Goal: Task Accomplishment & Management: Use online tool/utility

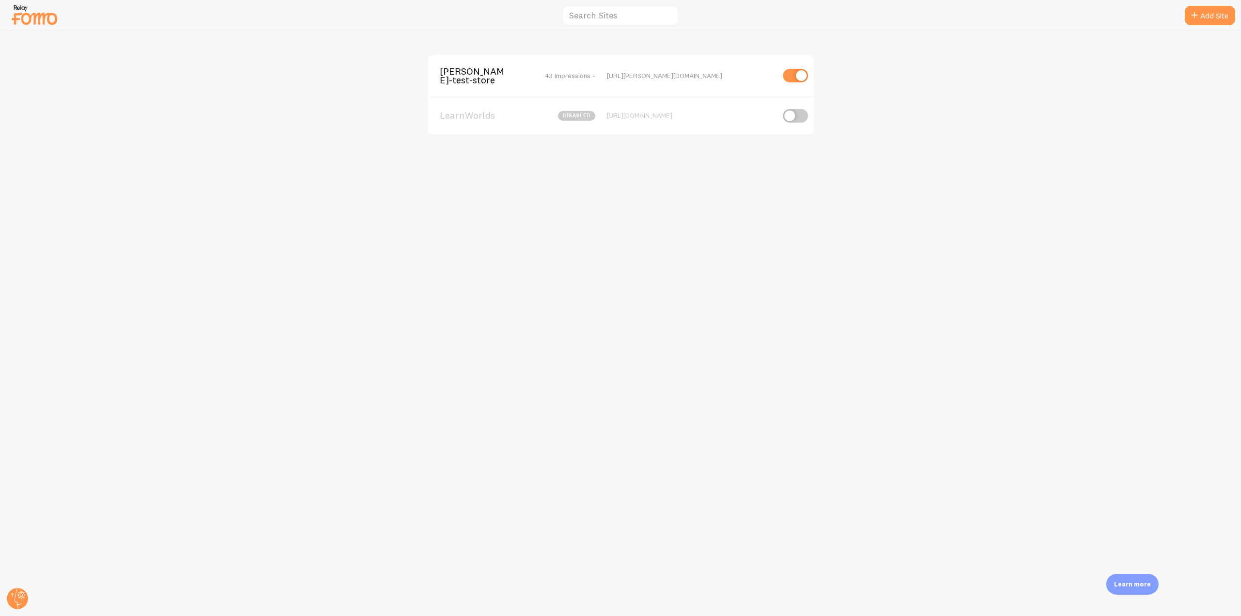
click at [460, 86] on div "[PERSON_NAME]-test-store 43 Impressions - [URL][PERSON_NAME][DOMAIN_NAME]" at bounding box center [621, 75] width 386 height 41
click at [454, 77] on span "[PERSON_NAME]-test-store" at bounding box center [479, 76] width 78 height 18
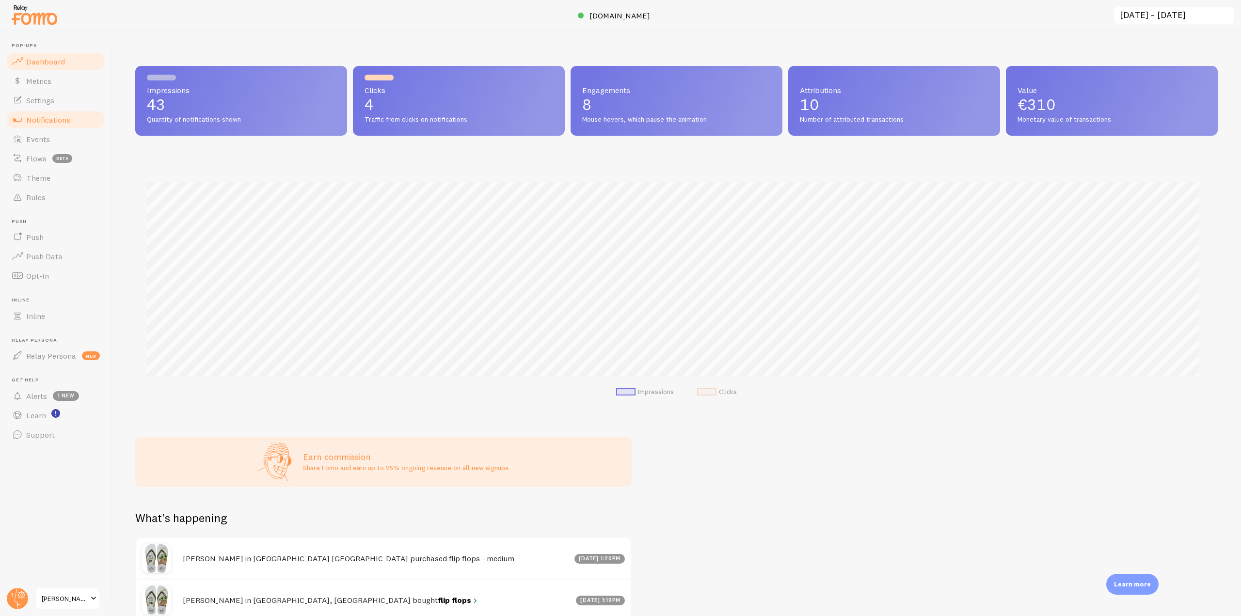
scroll to position [254, 1075]
drag, startPoint x: 91, startPoint y: 124, endPoint x: 100, endPoint y: 122, distance: 9.8
click at [91, 124] on link "Notifications" at bounding box center [56, 119] width 100 height 19
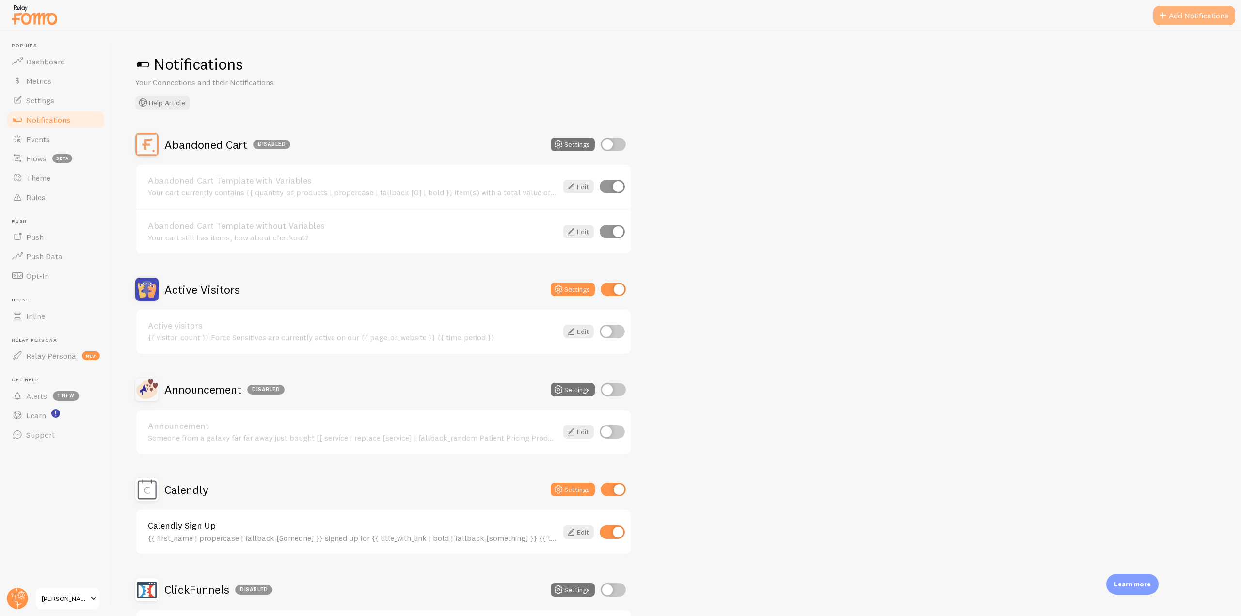
click at [1196, 12] on button "Add Notifications" at bounding box center [1194, 15] width 82 height 19
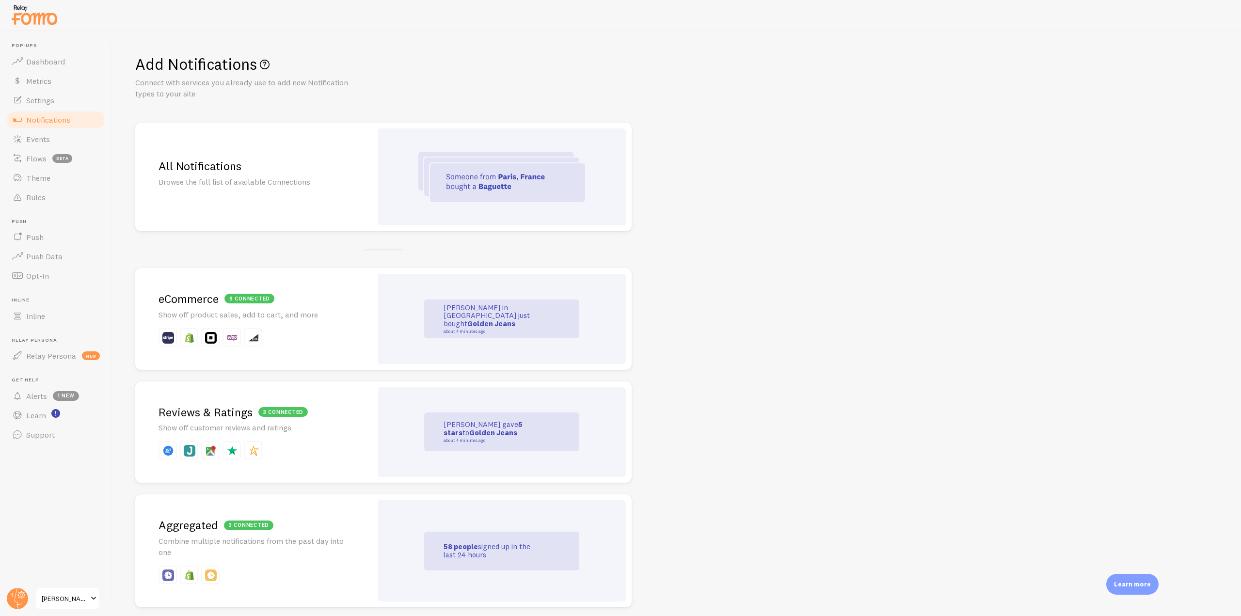
click at [562, 161] on img at bounding box center [501, 177] width 167 height 50
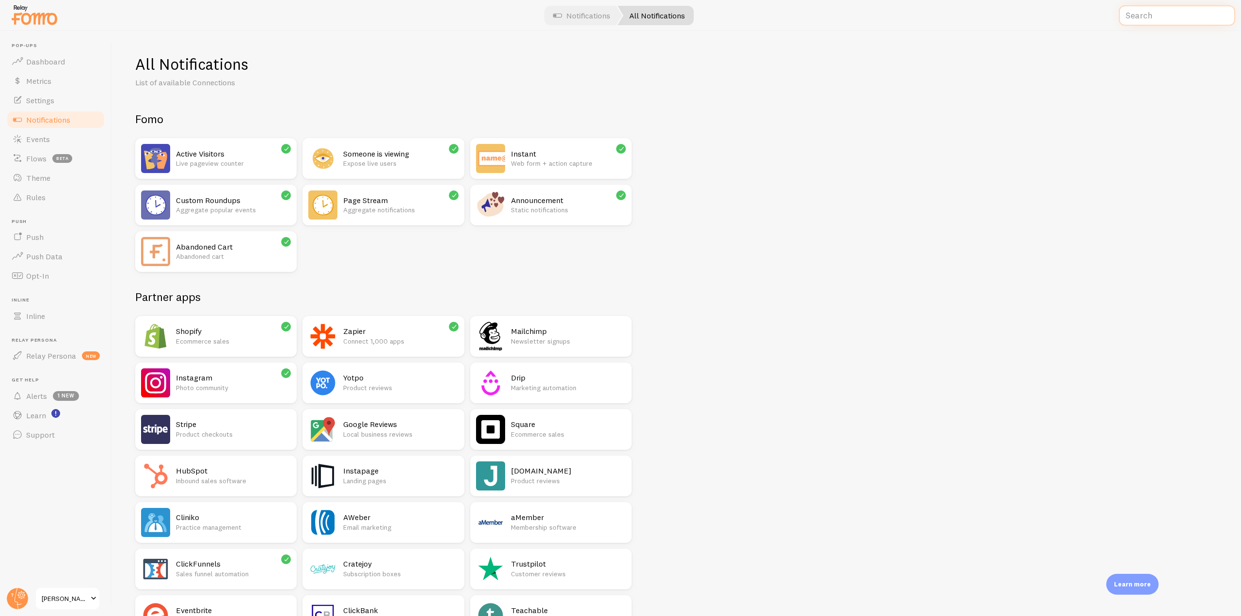
click at [1158, 16] on input "text" at bounding box center [1176, 15] width 116 height 21
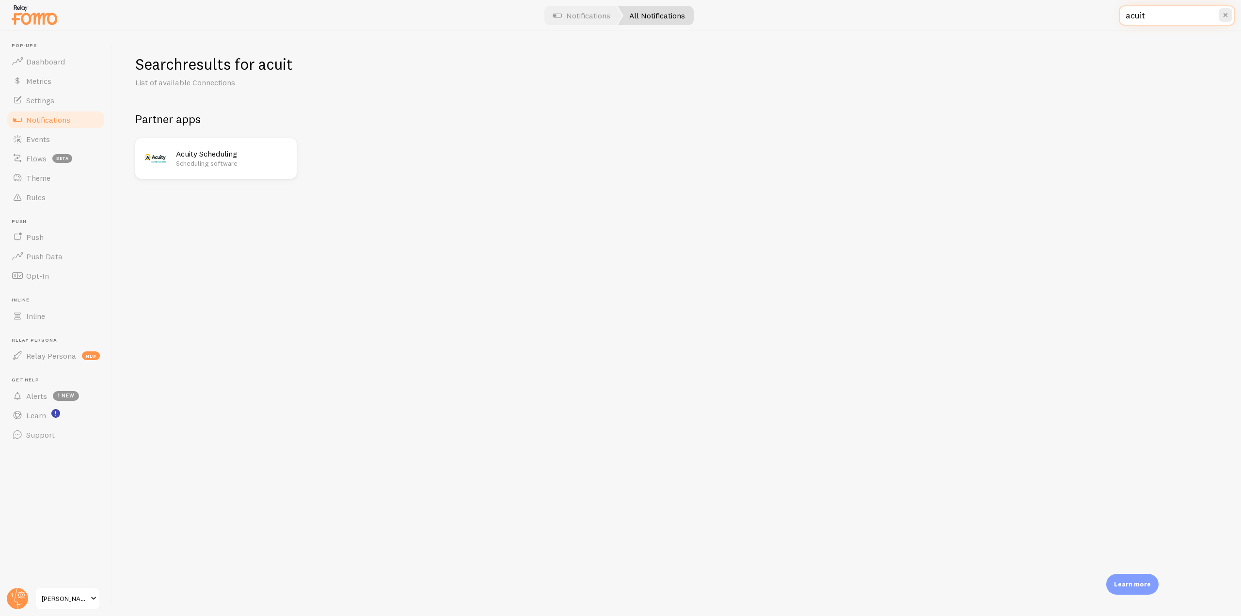
type input "acuit"
click at [231, 141] on div "Acuity Scheduling Scheduling software" at bounding box center [215, 158] width 161 height 41
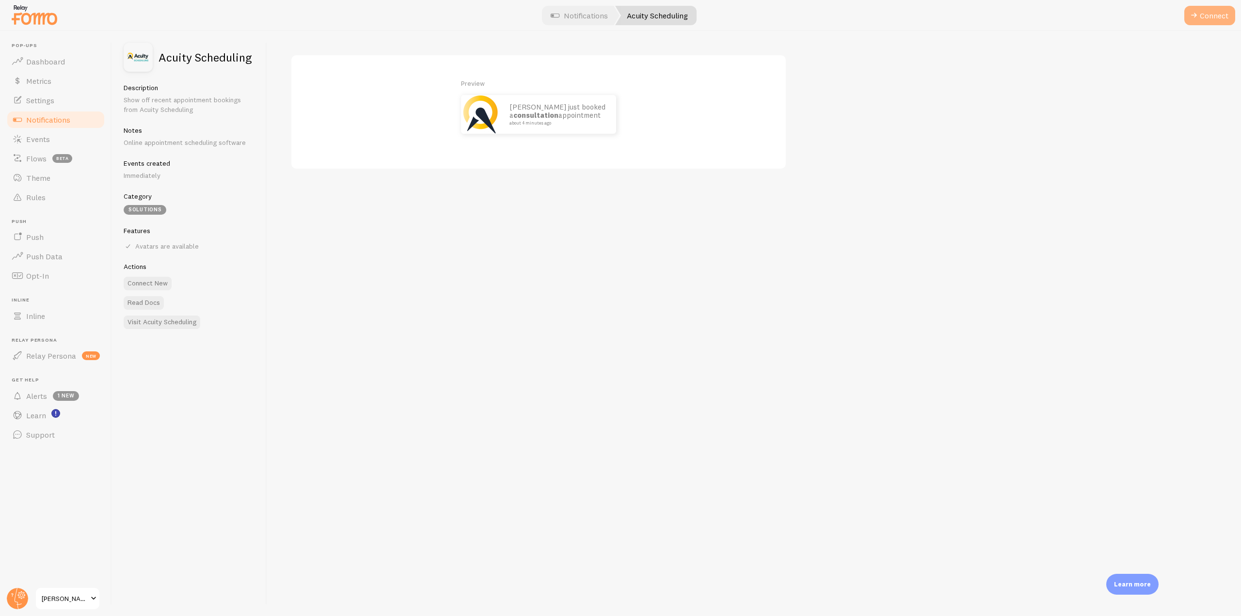
click at [1213, 17] on button "Connect" at bounding box center [1209, 15] width 51 height 19
click at [1216, 7] on button "Connect" at bounding box center [1209, 15] width 51 height 19
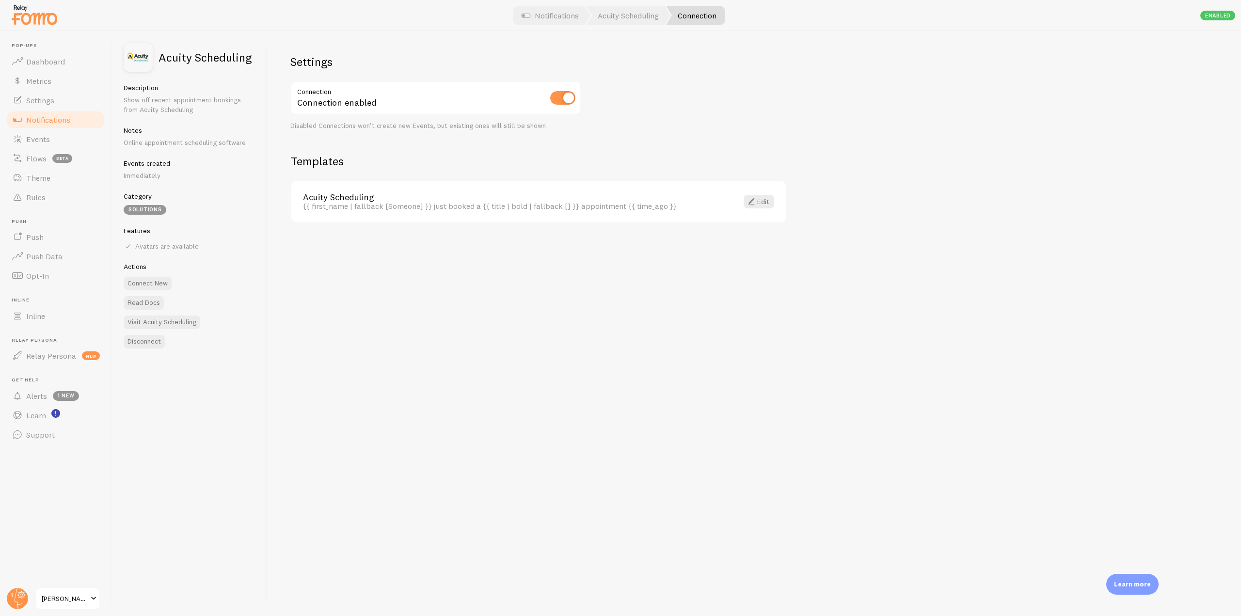
drag, startPoint x: 63, startPoint y: 122, endPoint x: 94, endPoint y: 119, distance: 30.2
click at [63, 122] on span "Notifications" at bounding box center [48, 120] width 44 height 10
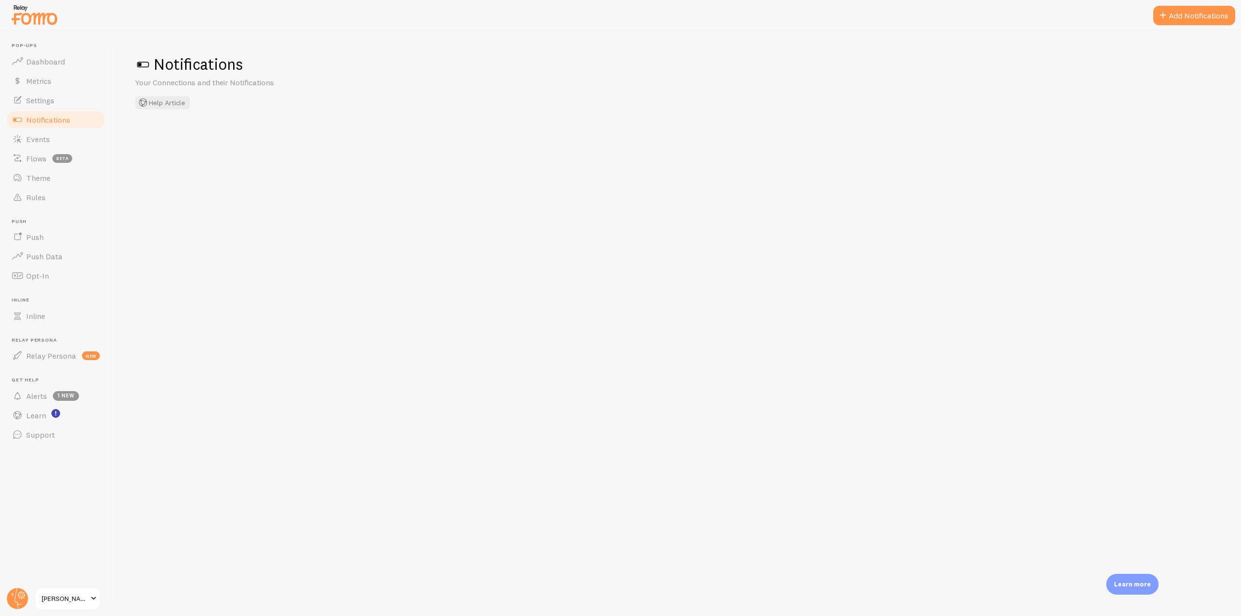
checkbox input "true"
checkbox input "false"
checkbox input "true"
checkbox input "false"
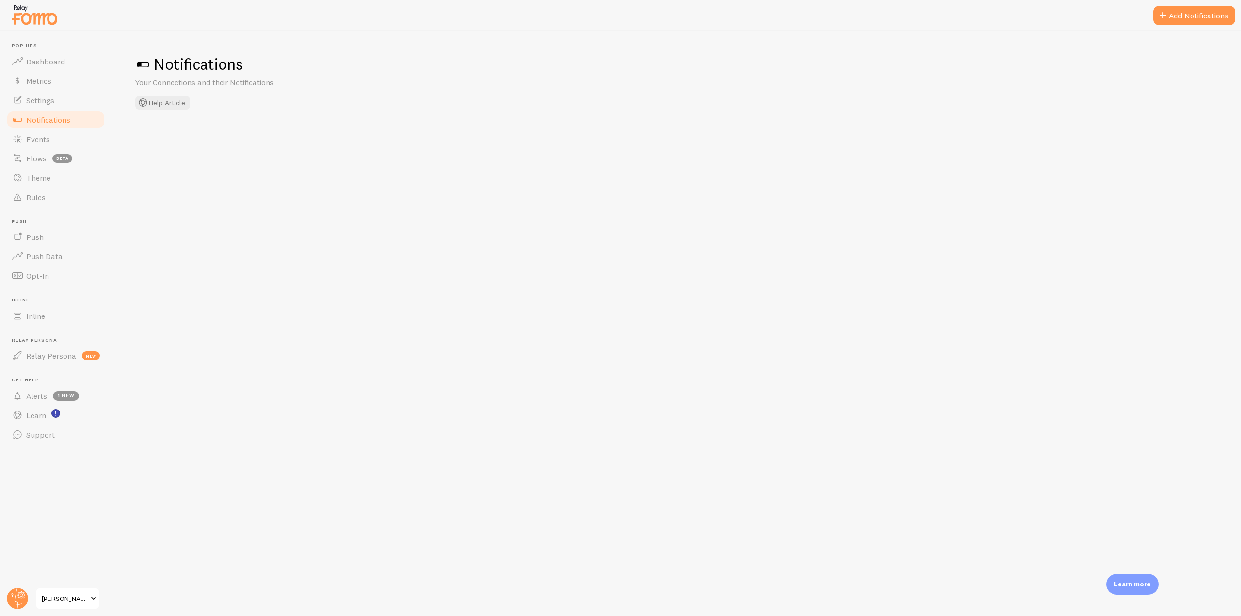
checkbox input "true"
checkbox input "false"
checkbox input "true"
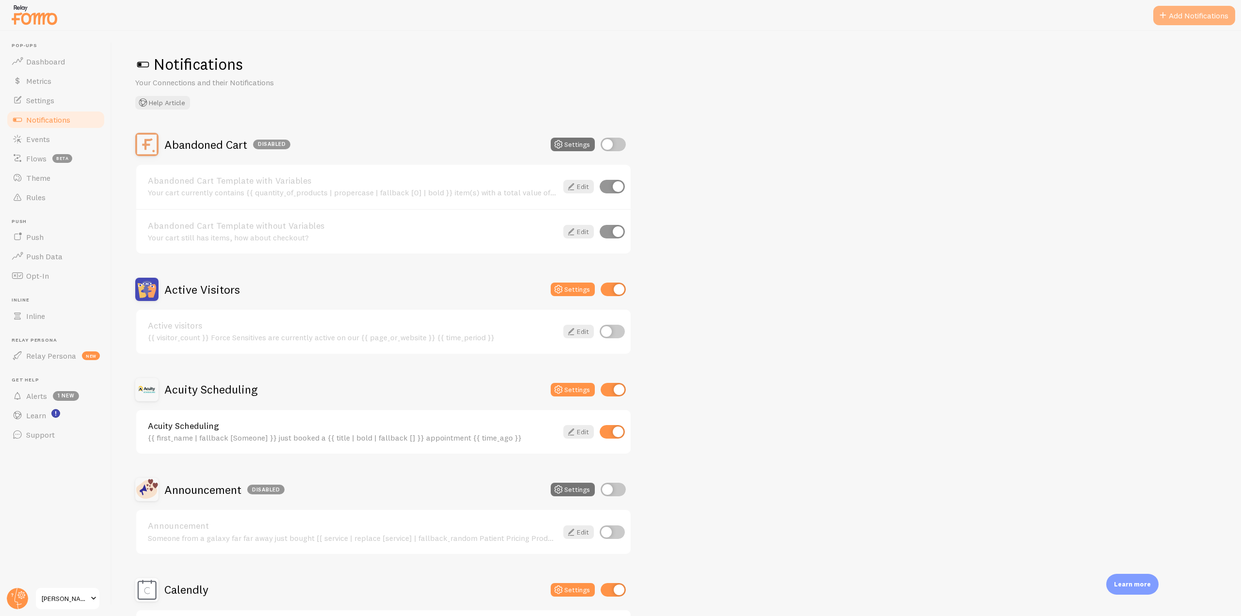
click at [1203, 11] on button "Add Notifications" at bounding box center [1194, 15] width 82 height 19
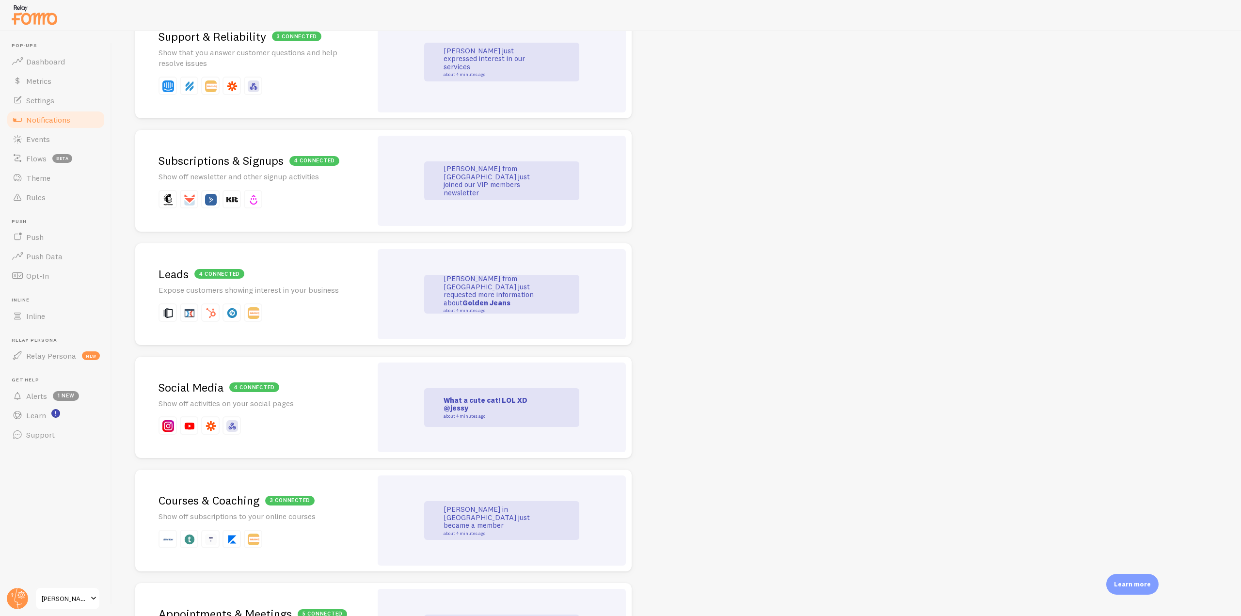
scroll to position [1211, 0]
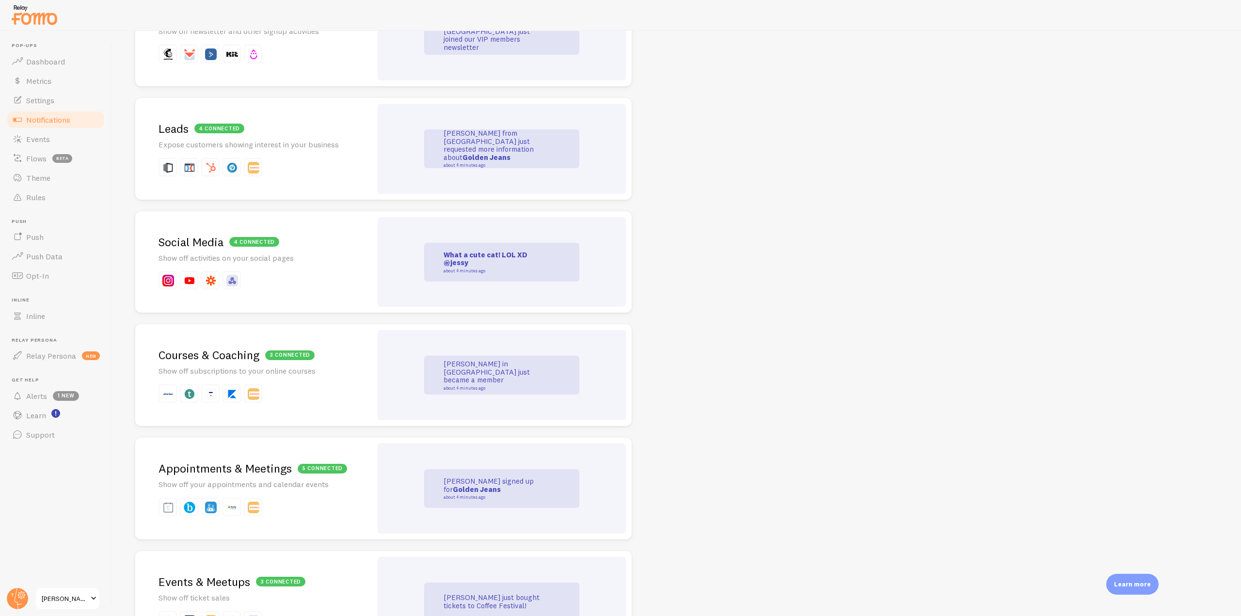
click at [296, 277] on p at bounding box center [253, 280] width 190 height 18
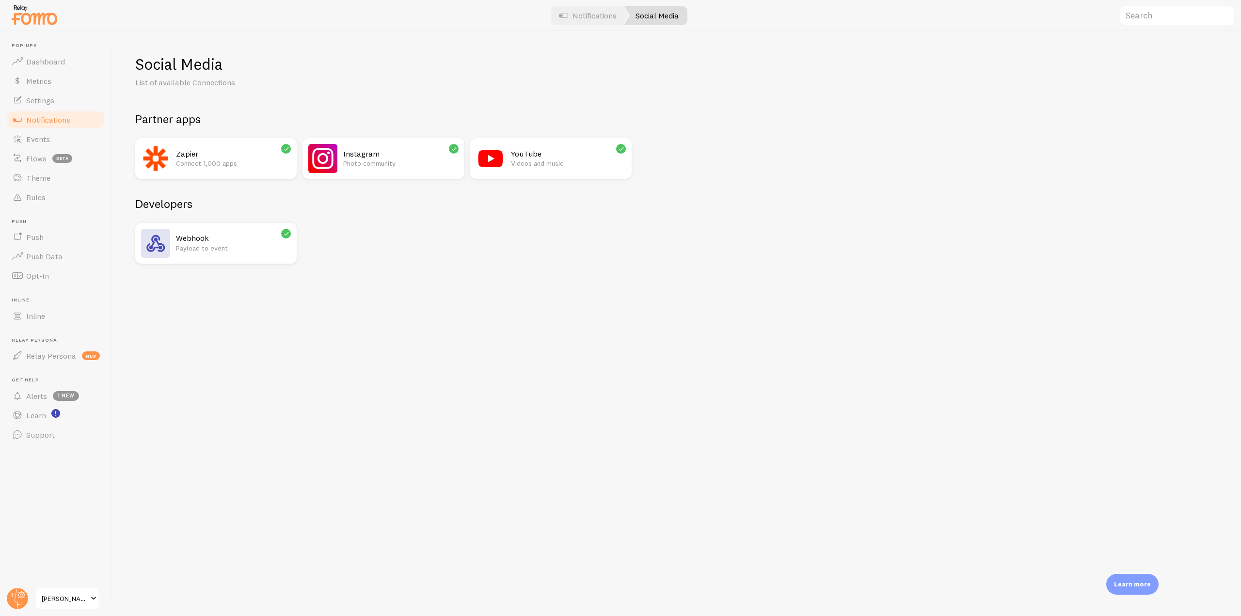
click at [363, 152] on h2 "Instagram" at bounding box center [400, 154] width 115 height 10
